Goal: Entertainment & Leisure: Consume media (video, audio)

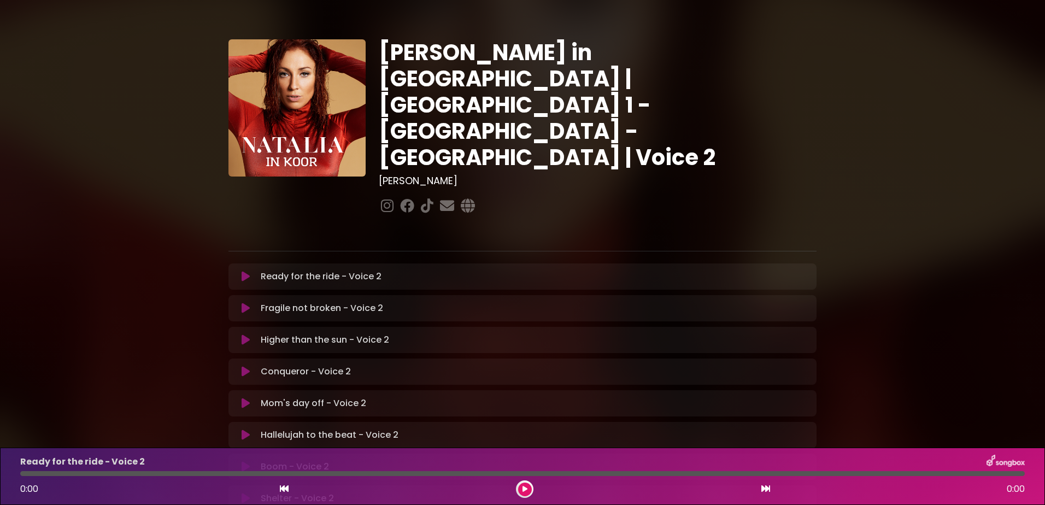
click at [521, 488] on button at bounding box center [525, 490] width 14 height 14
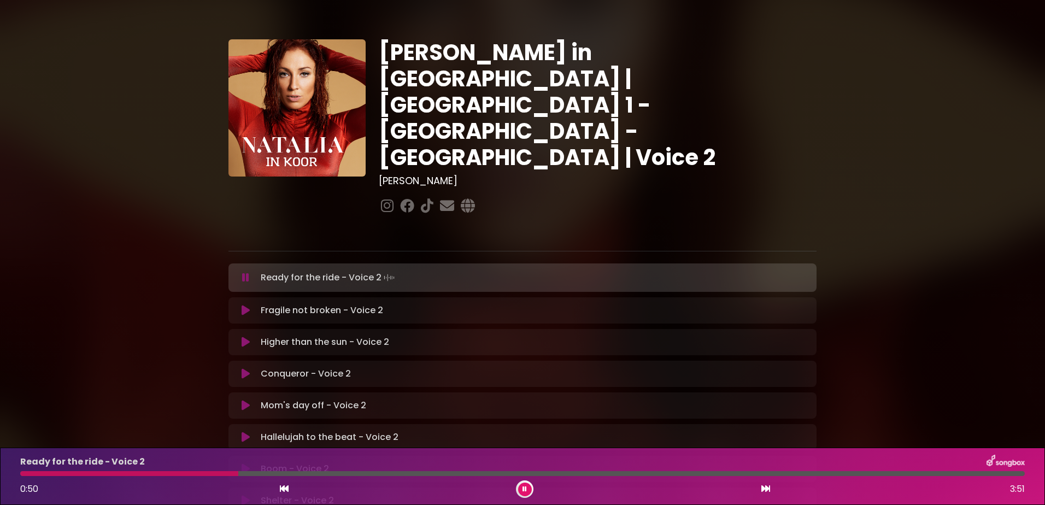
click at [126, 472] on div at bounding box center [129, 473] width 218 height 5
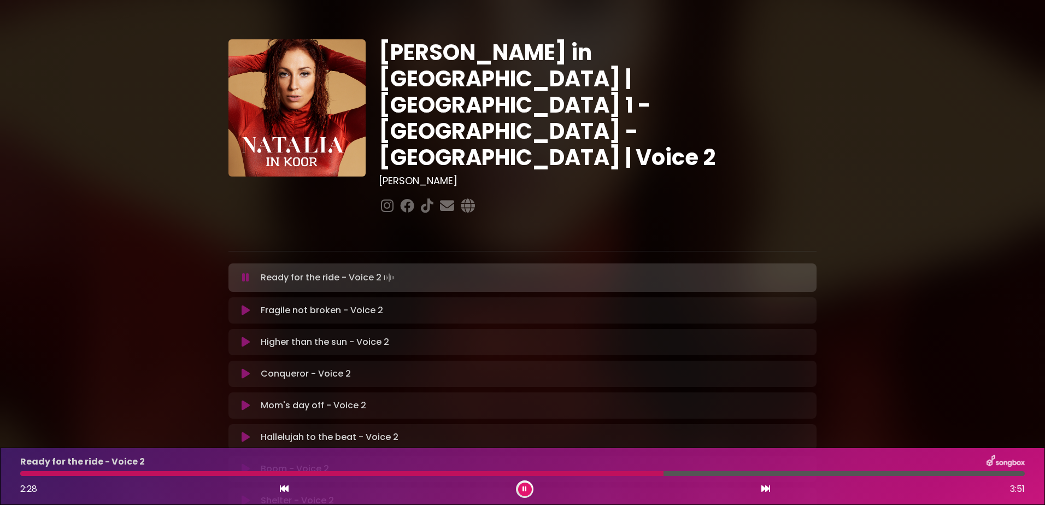
click at [599, 473] on div at bounding box center [341, 473] width 643 height 5
click at [523, 489] on icon at bounding box center [525, 489] width 4 height 7
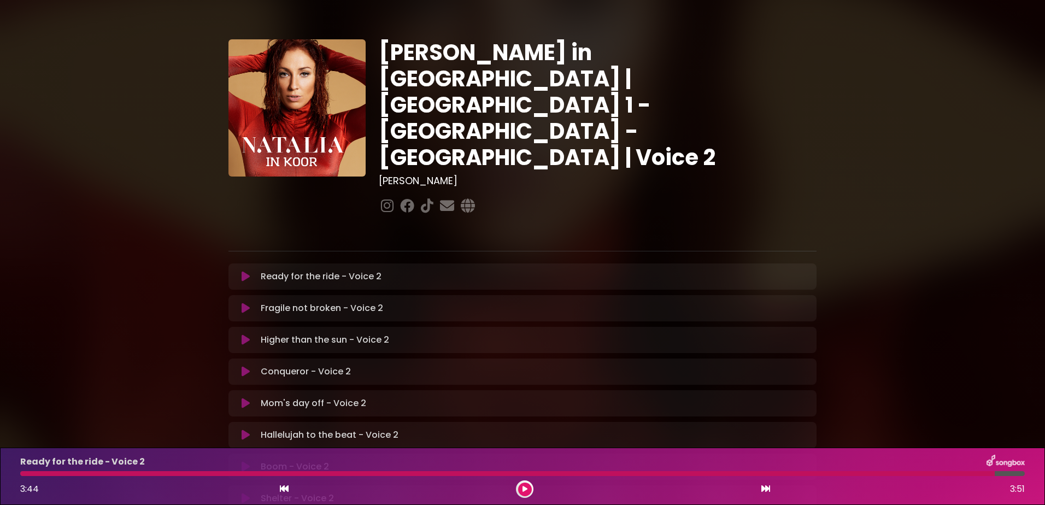
click at [246, 303] on icon at bounding box center [246, 308] width 8 height 11
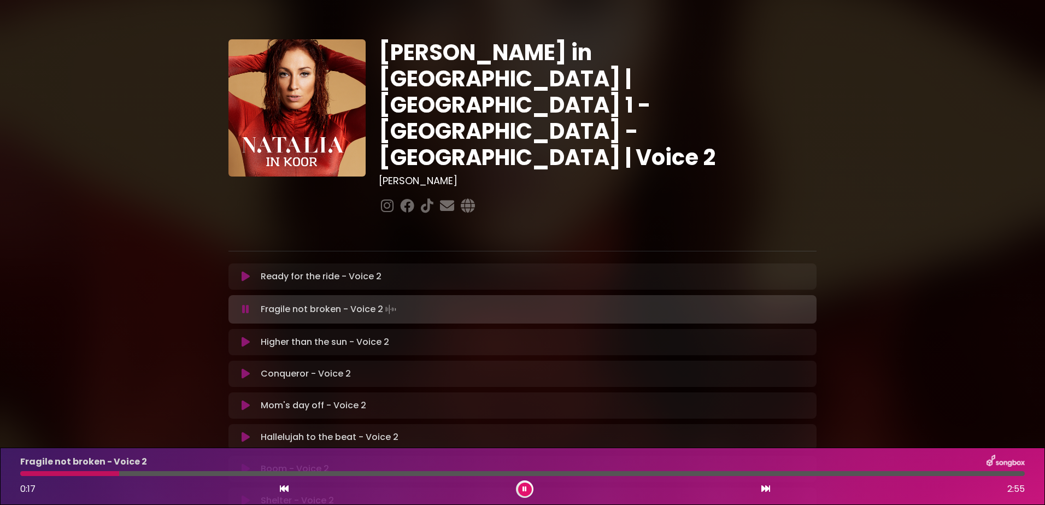
click at [525, 488] on icon at bounding box center [525, 489] width 4 height 7
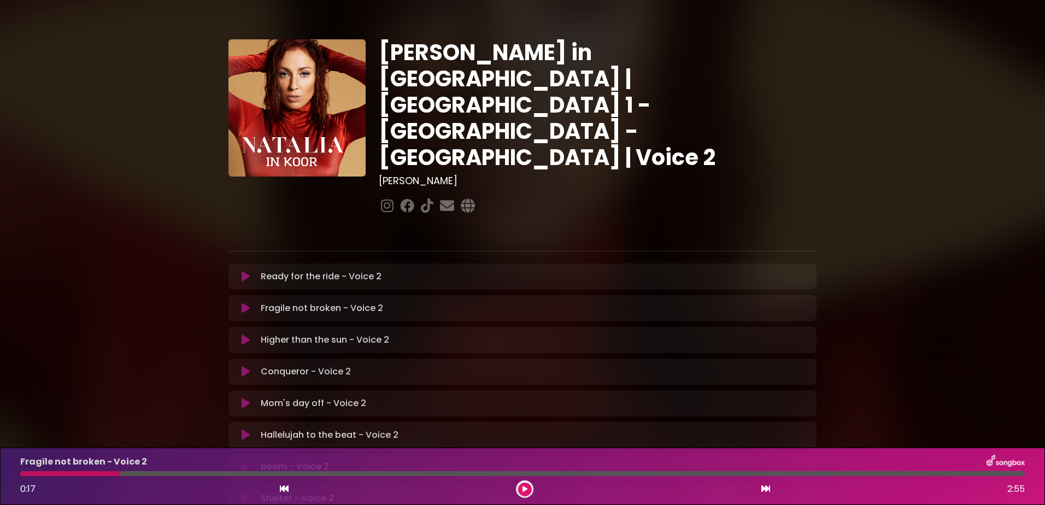
click at [524, 486] on icon at bounding box center [525, 489] width 5 height 7
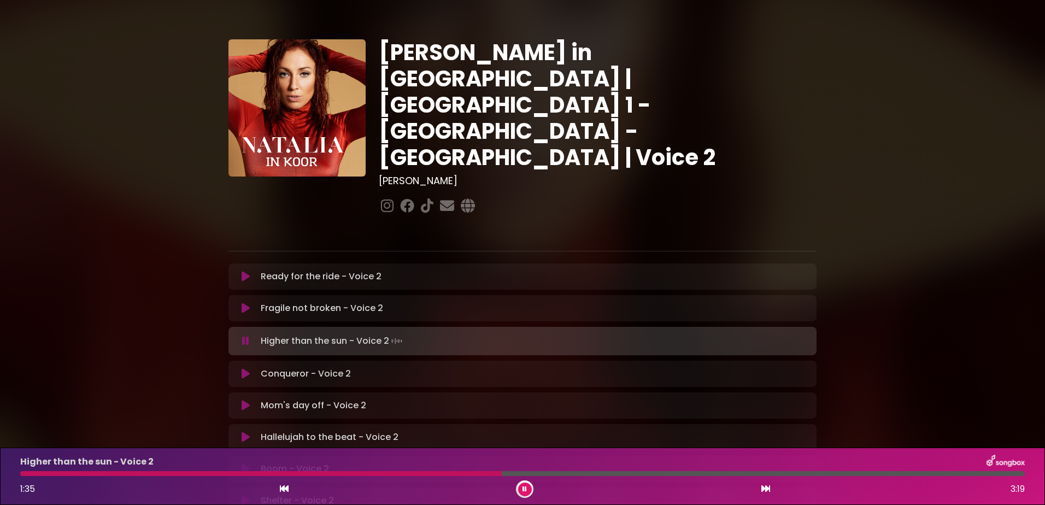
click at [526, 487] on icon at bounding box center [525, 489] width 4 height 7
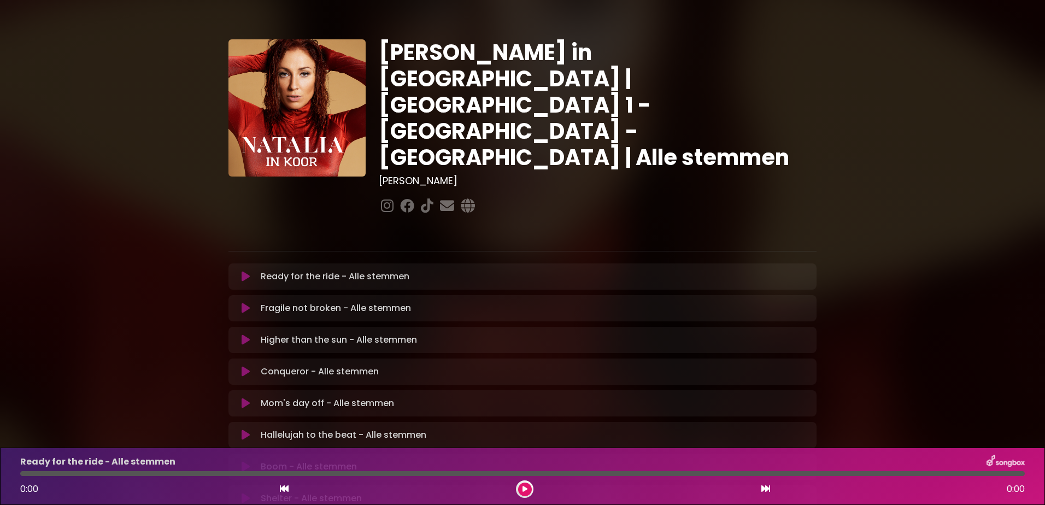
click at [245, 335] on icon at bounding box center [246, 340] width 8 height 11
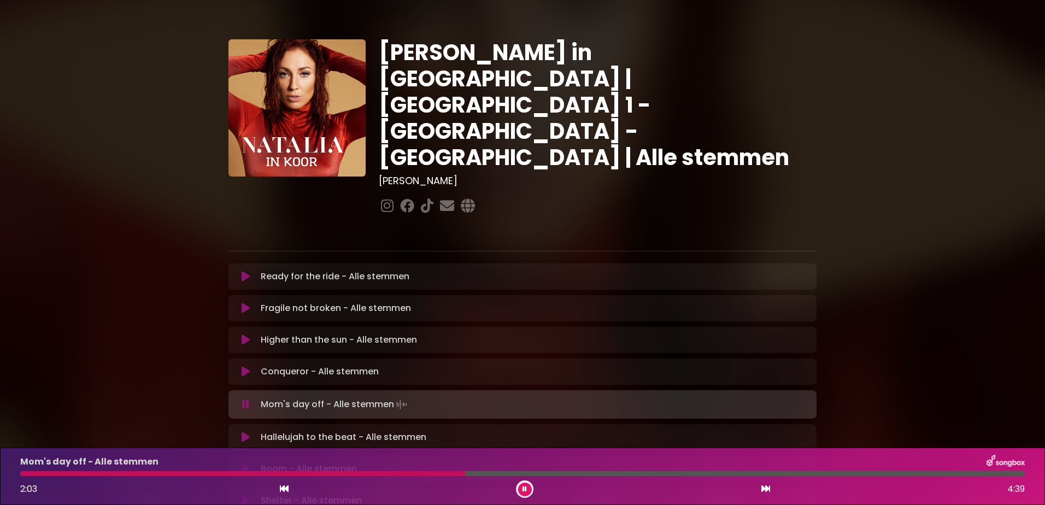
click at [425, 472] on div at bounding box center [242, 473] width 445 height 5
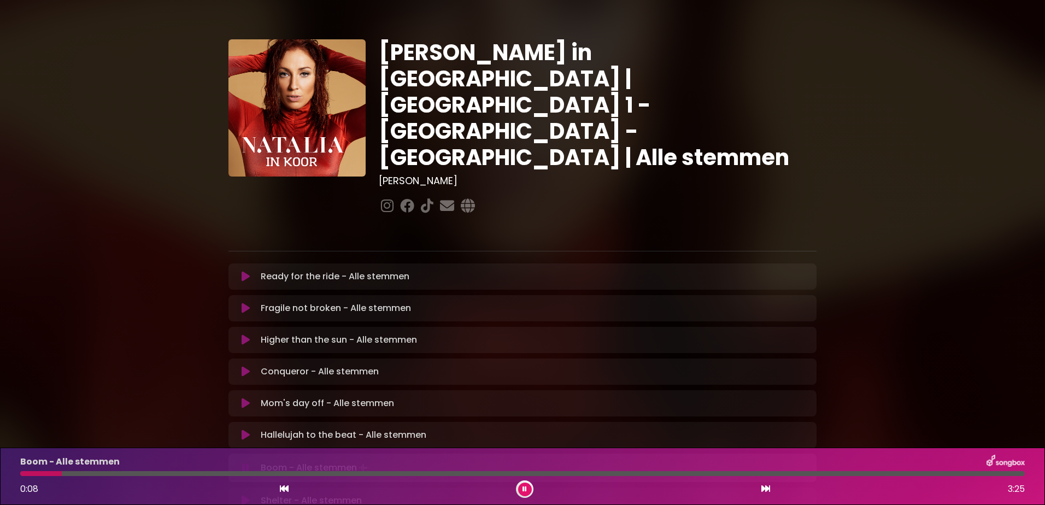
click at [523, 490] on icon at bounding box center [525, 489] width 4 height 7
